Goal: Transaction & Acquisition: Purchase product/service

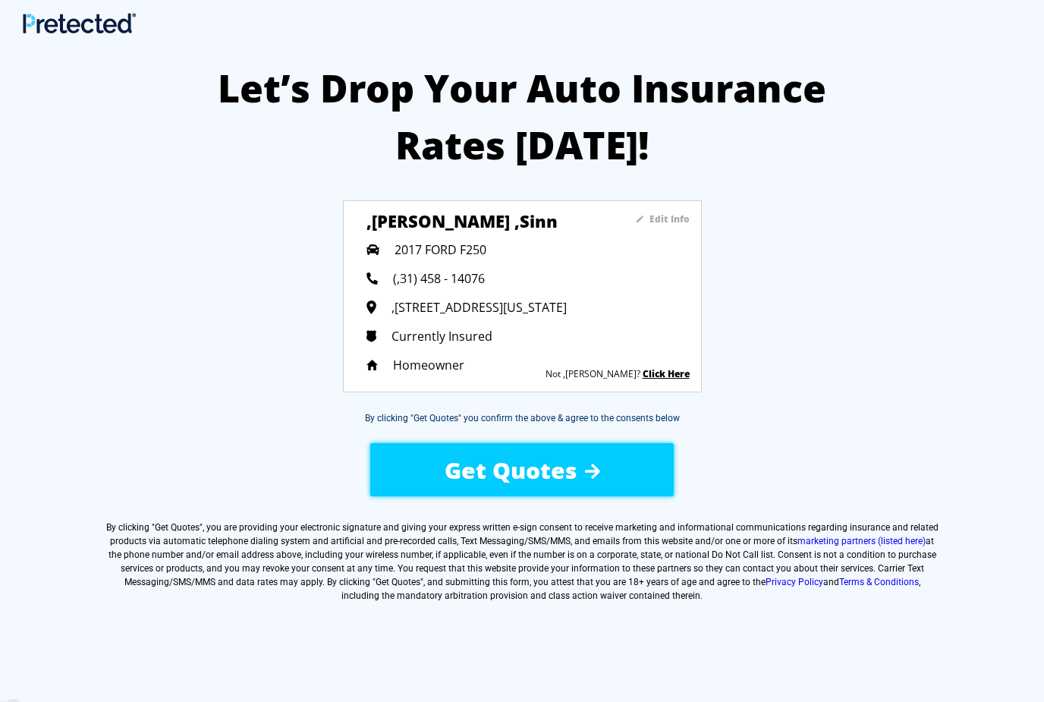
click at [505, 467] on span "Get Quotes" at bounding box center [511, 470] width 133 height 31
click at [574, 380] on div "Edit Info ,harold ,sinn 2017 FORD F250 (,31) 458 - 14076 ,11 Fox Dr, St Louis, …" at bounding box center [528, 296] width 323 height 168
click at [568, 464] on span "Get Quotes" at bounding box center [511, 470] width 133 height 31
